Goal: Transaction & Acquisition: Book appointment/travel/reservation

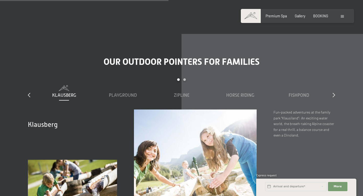
scroll to position [1530, 0]
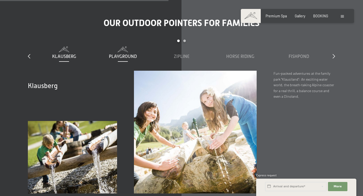
click at [139, 53] on div "Playground" at bounding box center [123, 56] width 54 height 6
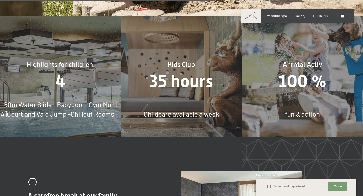
scroll to position [1935, 0]
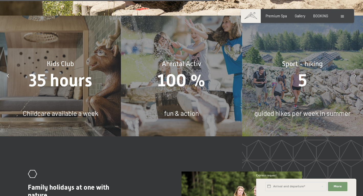
click at [81, 109] on span "Childcare available a week" at bounding box center [60, 113] width 75 height 8
click at [69, 71] on span "35 hours" at bounding box center [60, 81] width 63 height 20
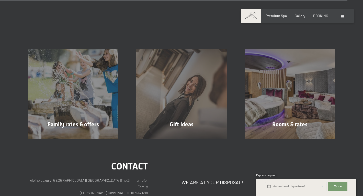
scroll to position [3159, 0]
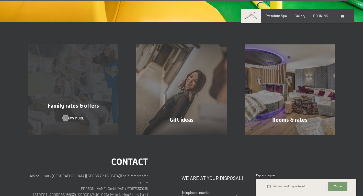
click at [94, 103] on span "Family rates & offers" at bounding box center [73, 106] width 51 height 6
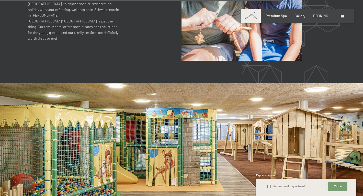
scroll to position [1433, 0]
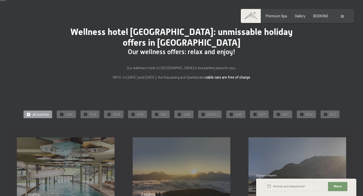
scroll to position [21, 0]
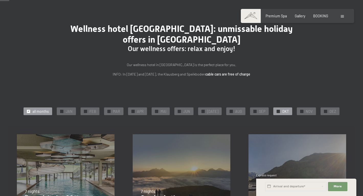
click at [279, 114] on div "✓ OKT" at bounding box center [282, 112] width 19 height 8
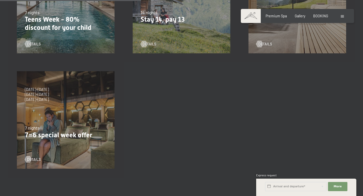
scroll to position [202, 0]
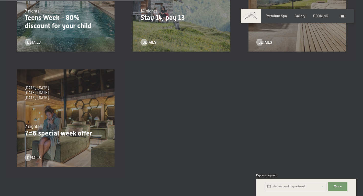
click at [64, 153] on div "details" at bounding box center [64, 155] width 79 height 12
click at [37, 135] on p "7=6 special week offer" at bounding box center [66, 134] width 82 height 8
click at [33, 159] on span "details" at bounding box center [39, 158] width 14 height 5
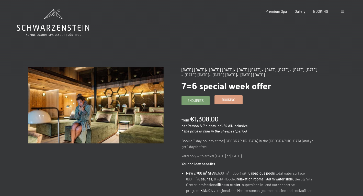
click at [231, 102] on span "Booking" at bounding box center [228, 100] width 13 height 5
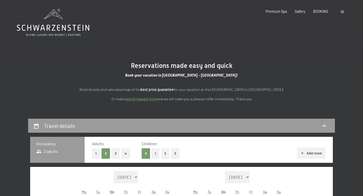
select select "[DATE]"
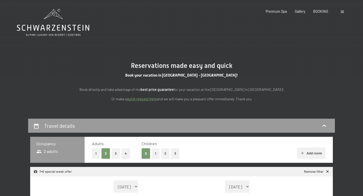
select select "[DATE]"
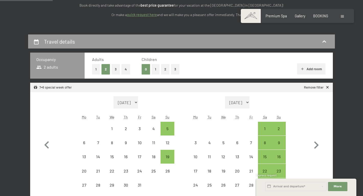
scroll to position [86, 0]
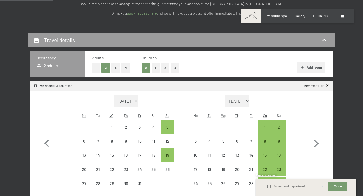
click at [155, 69] on button "1" at bounding box center [156, 68] width 8 height 10
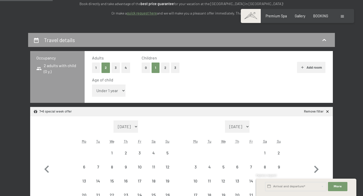
select select "[DATE]"
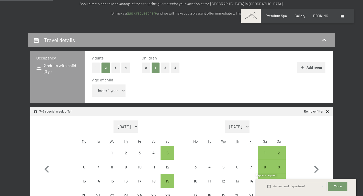
click at [98, 91] on select "Under 1 year 1 year 2 years 3 years 4 years 5 years 6 years 7 years 8 years 9 y…" at bounding box center [109, 91] width 34 height 12
select select "2"
click at [92, 85] on select "Under 1 year 1 year 2 years 3 years 4 years 5 years 6 years 7 years 8 years 9 y…" at bounding box center [109, 91] width 34 height 12
select select "[DATE]"
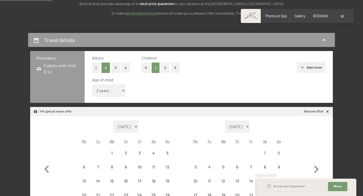
select select "[DATE]"
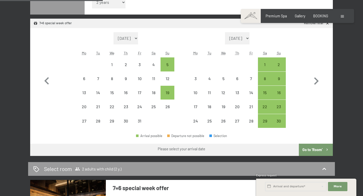
scroll to position [175, 0]
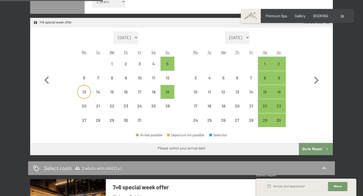
click at [86, 93] on div "13" at bounding box center [84, 96] width 13 height 13
select select "[DATE]"
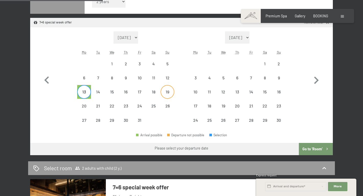
click at [167, 97] on div "19" at bounding box center [167, 96] width 13 height 13
select select "[DATE]"
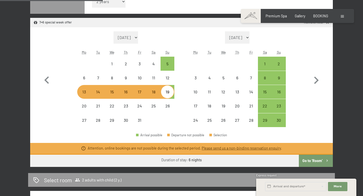
click at [168, 93] on div "19" at bounding box center [167, 96] width 13 height 13
select select "[DATE]"
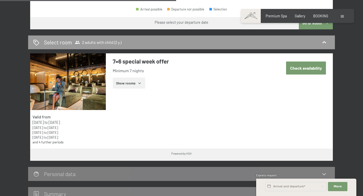
scroll to position [304, 0]
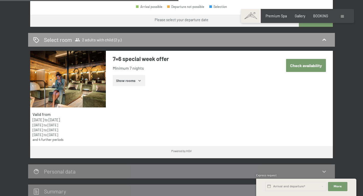
click at [138, 81] on icon "button" at bounding box center [140, 81] width 4 height 4
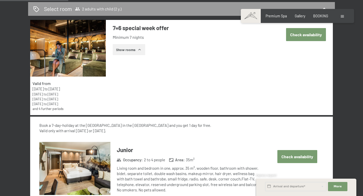
scroll to position [313, 0]
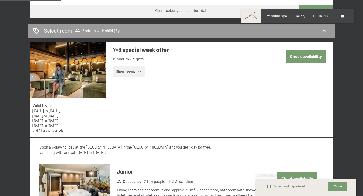
click at [294, 61] on button "Check availability" at bounding box center [306, 56] width 40 height 13
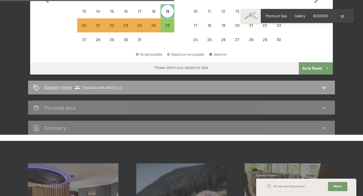
scroll to position [235, 0]
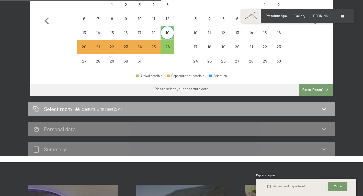
click at [200, 113] on div "Select room 2 adults with child (2 y.)" at bounding box center [181, 109] width 307 height 14
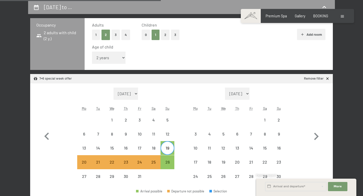
select select "[DATE]"
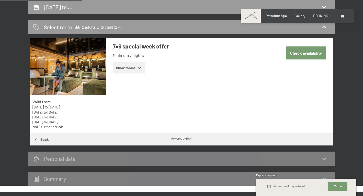
click at [134, 68] on button "Show rooms" at bounding box center [129, 67] width 32 height 11
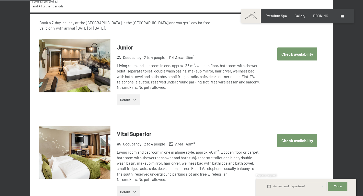
scroll to position [244, 0]
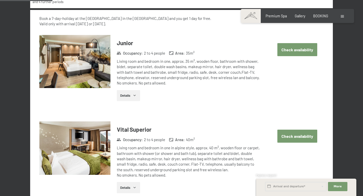
click at [303, 55] on button "Check availability" at bounding box center [298, 49] width 40 height 13
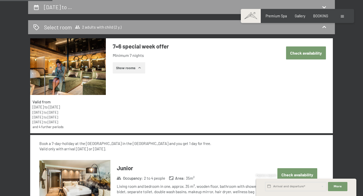
select select "2"
select select "[DATE]"
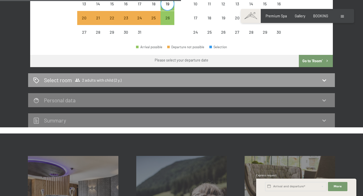
scroll to position [264, 0]
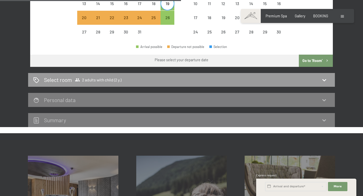
click at [293, 121] on div "Summary" at bounding box center [181, 120] width 297 height 7
click at [321, 79] on div "Select room 2 adults with child (2 y.)" at bounding box center [181, 79] width 297 height 7
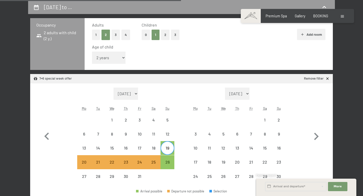
select select "[DATE]"
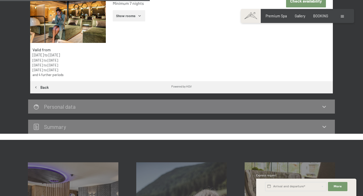
scroll to position [186, 0]
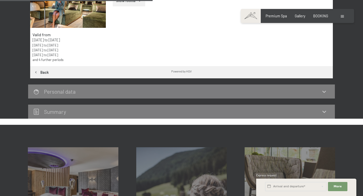
click at [322, 90] on icon at bounding box center [324, 92] width 6 height 6
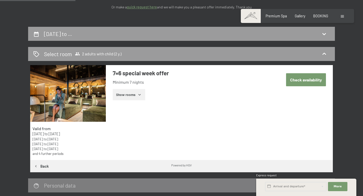
click at [309, 83] on button "Check availability" at bounding box center [306, 79] width 40 height 13
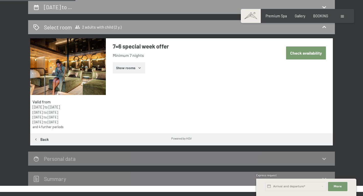
select select "2"
select select "[DATE]"
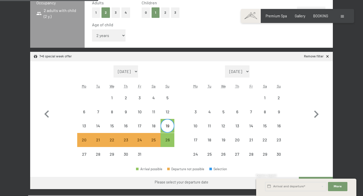
scroll to position [143, 0]
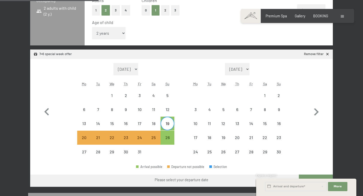
click at [172, 122] on div "19" at bounding box center [167, 128] width 13 height 13
select select "[DATE]"
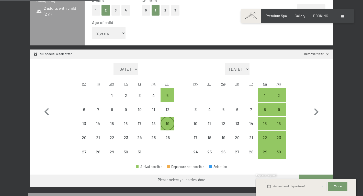
click at [171, 124] on div "19" at bounding box center [167, 128] width 13 height 13
select select "[DATE]"
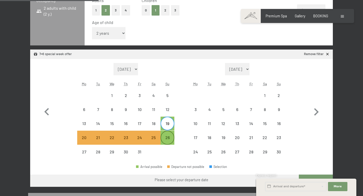
click at [171, 139] on div "26" at bounding box center [167, 142] width 13 height 13
select select "[DATE]"
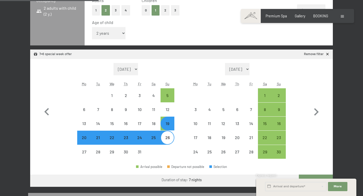
select select "[DATE]"
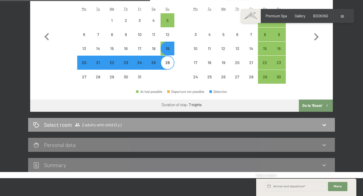
click at [304, 106] on button "Go to ‘Room’" at bounding box center [316, 106] width 34 height 12
select select "[DATE]"
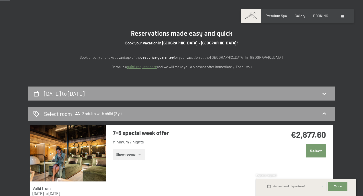
scroll to position [6, 0]
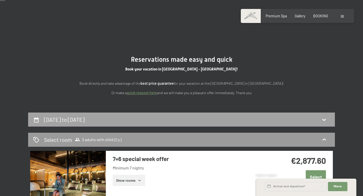
click at [234, 121] on div "[DATE] to [DATE]" at bounding box center [181, 119] width 297 height 7
select select "2"
select select "[DATE]"
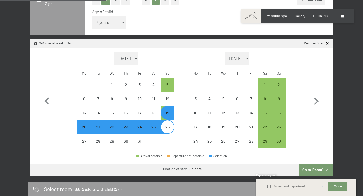
scroll to position [155, 0]
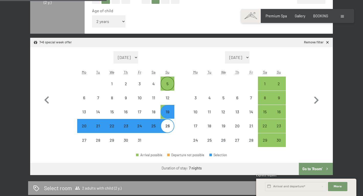
click at [167, 85] on div "5" at bounding box center [167, 88] width 13 height 13
select select "[DATE]"
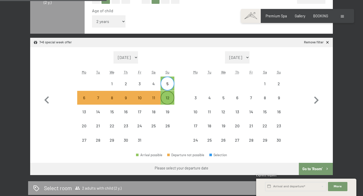
click at [169, 97] on div "12" at bounding box center [167, 102] width 13 height 13
select select "[DATE]"
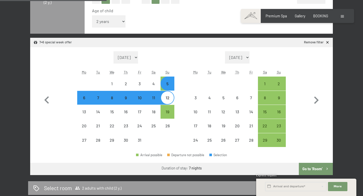
select select "[DATE]"
click at [304, 169] on button "Go to ‘Room’" at bounding box center [316, 169] width 34 height 12
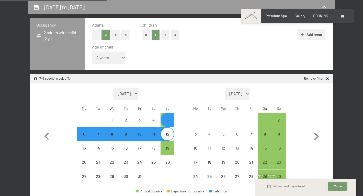
select select "[DATE]"
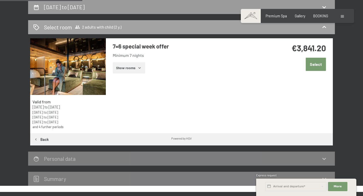
click at [322, 31] on div "Select room 2 adults with child (2 y.)" at bounding box center [181, 27] width 297 height 7
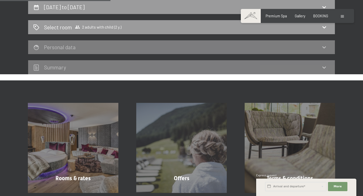
scroll to position [20, 0]
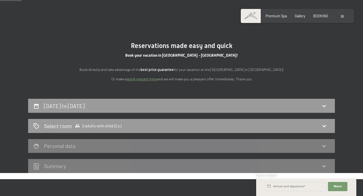
click at [180, 111] on span "Consent to marketing activities*" at bounding box center [161, 112] width 58 height 5
click at [129, 111] on input "Consent to marketing activities*" at bounding box center [126, 112] width 5 height 5
checkbox input "false"
click at [182, 105] on div "[DATE] to [DATE]" at bounding box center [181, 105] width 297 height 7
select select "2"
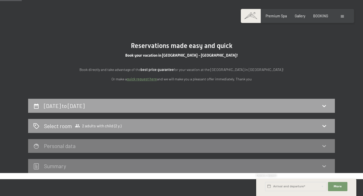
select select "[DATE]"
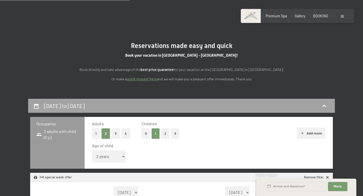
scroll to position [119, 0]
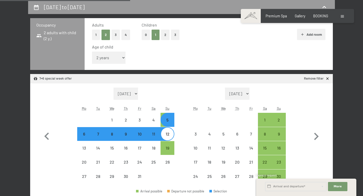
click at [171, 135] on div "12" at bounding box center [167, 138] width 13 height 13
select select "[DATE]"
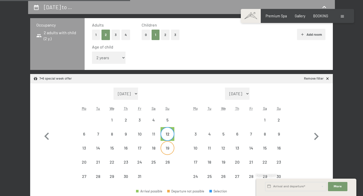
click at [171, 149] on div "19" at bounding box center [167, 152] width 13 height 13
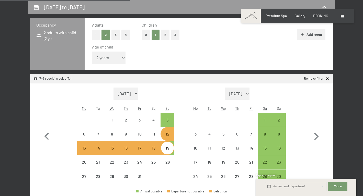
select select "[DATE]"
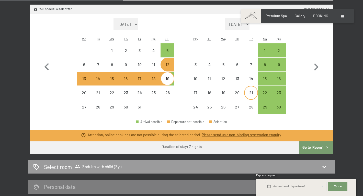
scroll to position [182, 0]
